Goal: Navigation & Orientation: Find specific page/section

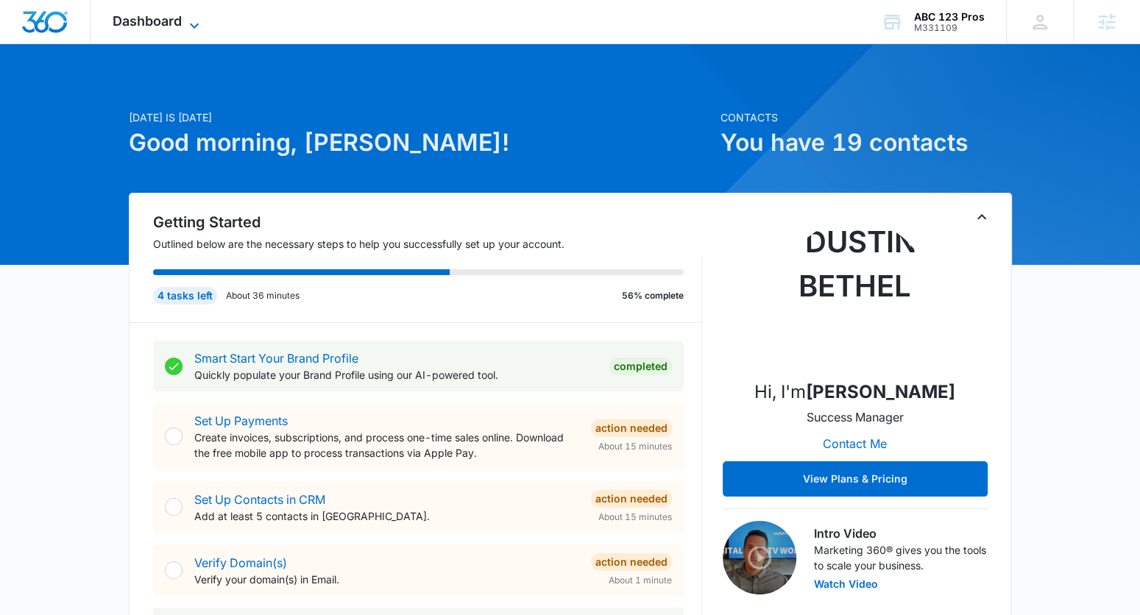
click at [175, 28] on span "Dashboard" at bounding box center [147, 20] width 69 height 15
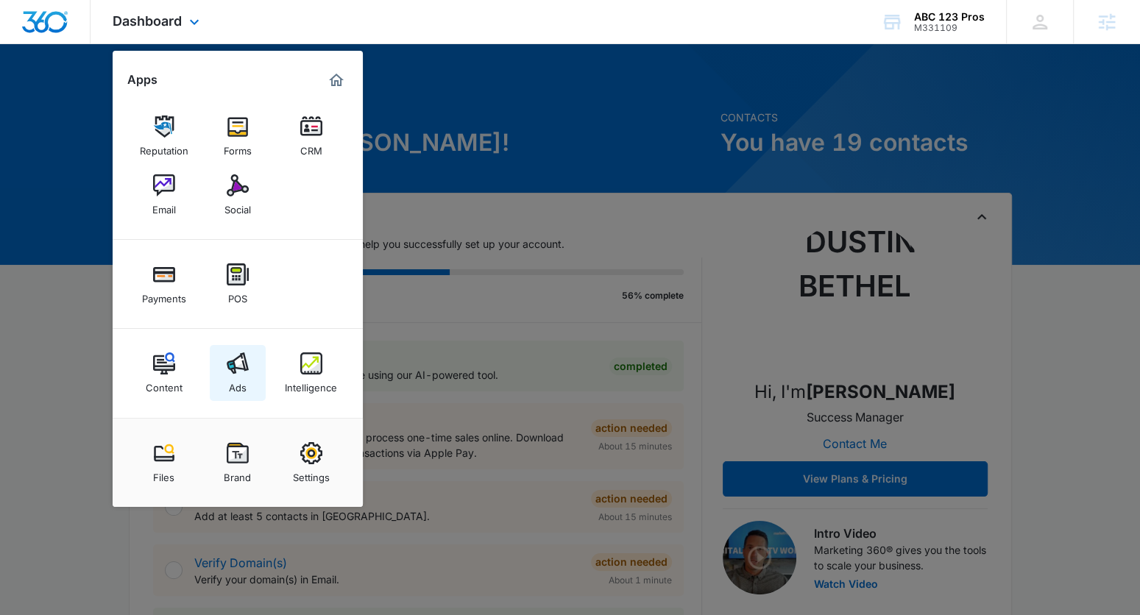
click at [237, 372] on img at bounding box center [238, 364] width 22 height 22
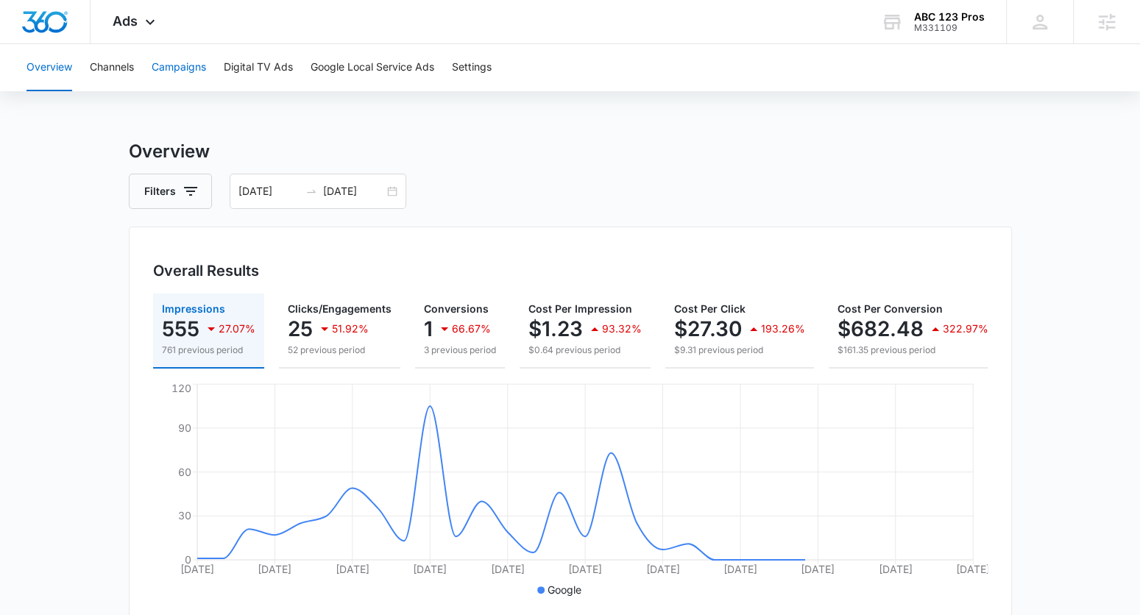
click at [194, 67] on button "Campaigns" at bounding box center [179, 67] width 54 height 47
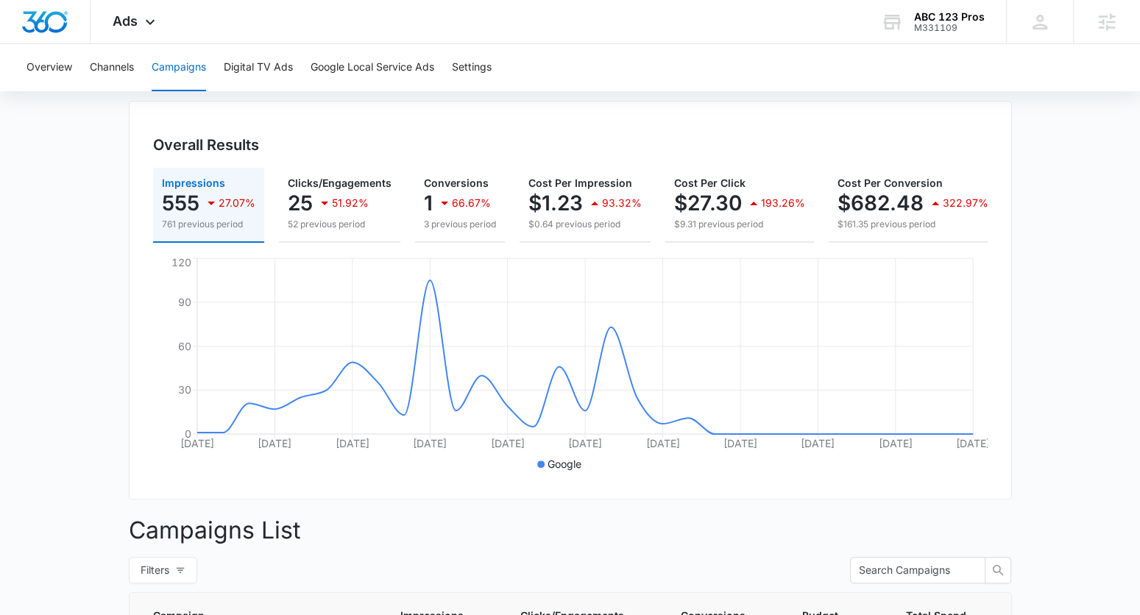
scroll to position [118, 0]
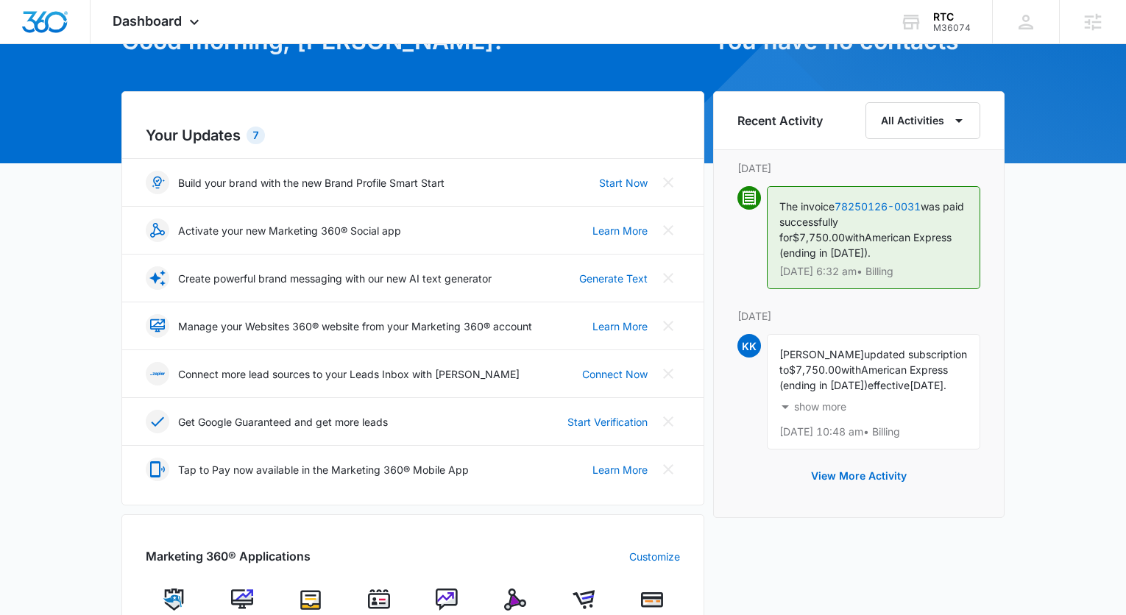
scroll to position [422, 0]
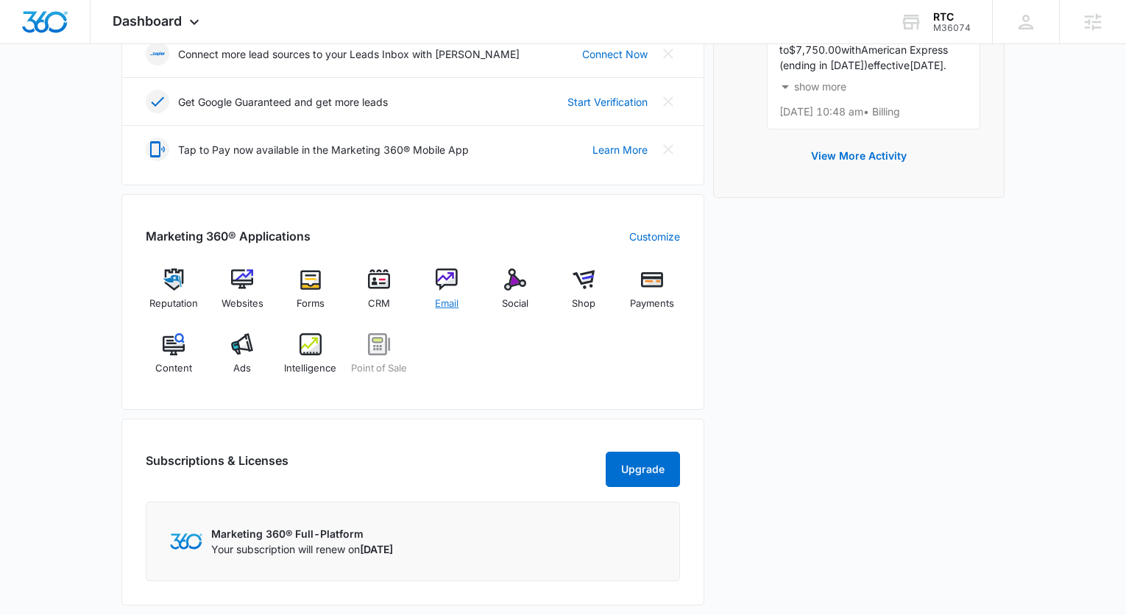
click at [452, 272] on img at bounding box center [447, 280] width 22 height 22
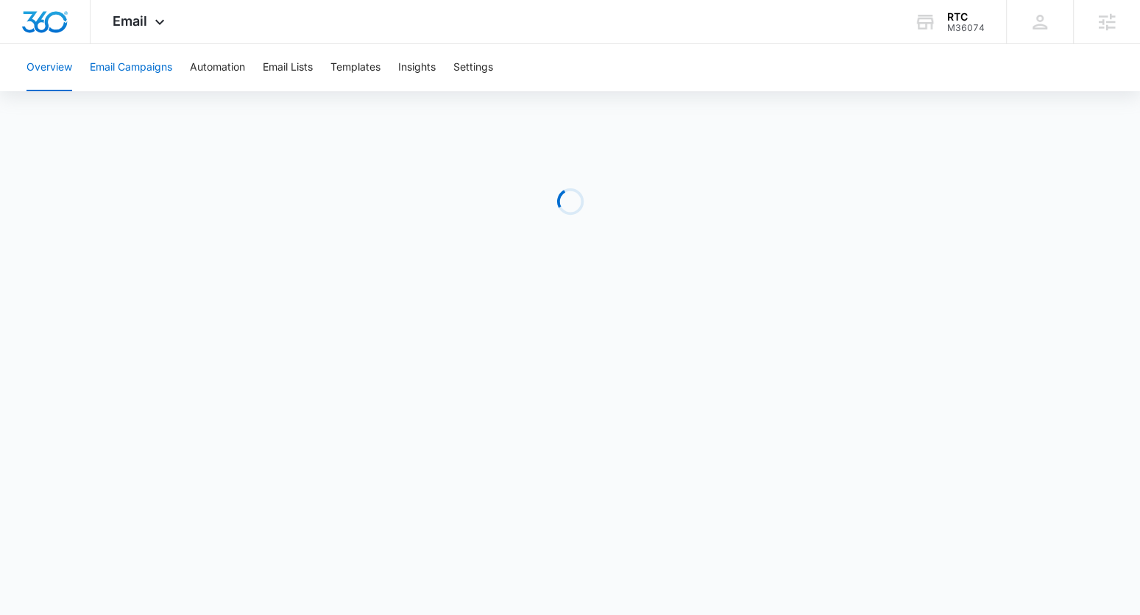
click at [153, 69] on button "Email Campaigns" at bounding box center [131, 67] width 82 height 47
